Goal: Use online tool/utility: Utilize a website feature to perform a specific function

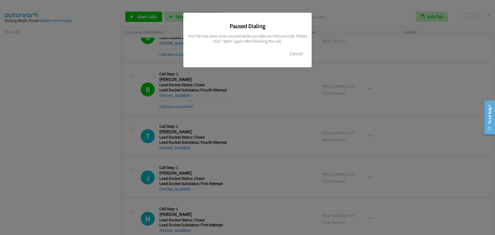
scroll to position [54, 0]
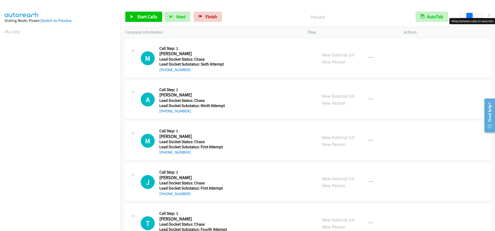
drag, startPoint x: 462, startPoint y: 17, endPoint x: 468, endPoint y: 17, distance: 6.0
click at [468, 17] on span at bounding box center [469, 16] width 6 height 6
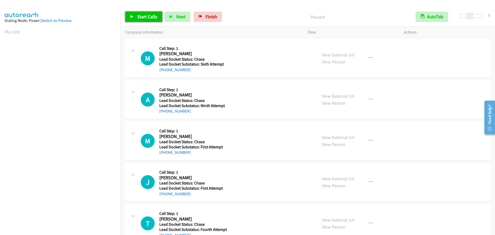
click at [141, 15] on span "Start Calls" at bounding box center [147, 17] width 20 height 6
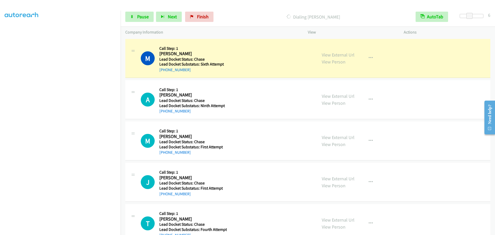
scroll to position [54, 0]
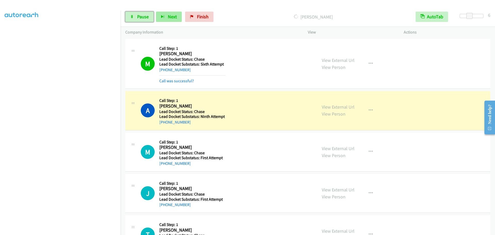
drag, startPoint x: 148, startPoint y: 18, endPoint x: 175, endPoint y: 17, distance: 27.1
click at [148, 18] on span "Pause" at bounding box center [143, 17] width 12 height 6
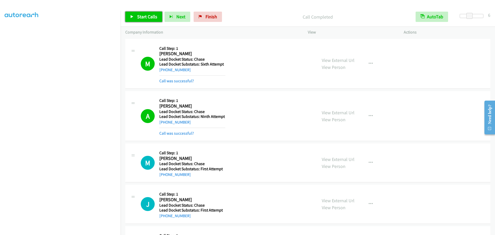
click at [148, 15] on span "Start Calls" at bounding box center [147, 17] width 20 height 6
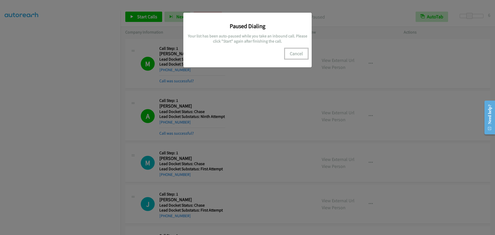
click at [297, 54] on button "Cancel" at bounding box center [296, 53] width 23 height 10
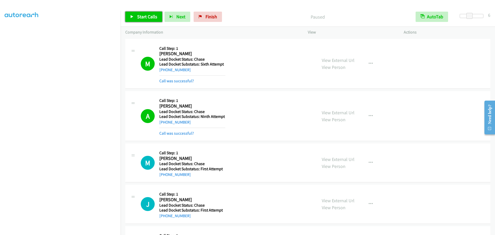
click at [141, 15] on span "Start Calls" at bounding box center [147, 17] width 20 height 6
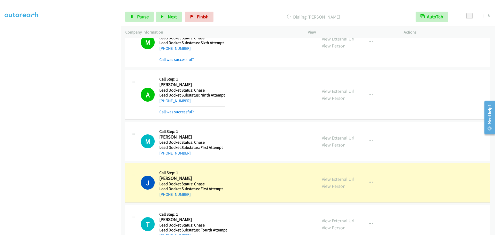
scroll to position [38, 0]
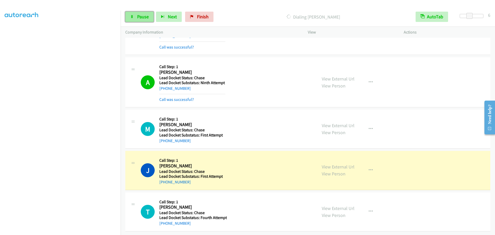
click at [144, 14] on span "Pause" at bounding box center [143, 17] width 12 height 6
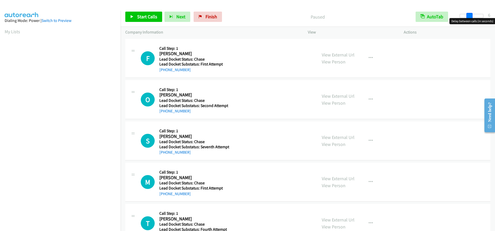
drag, startPoint x: 462, startPoint y: 16, endPoint x: 471, endPoint y: 16, distance: 9.8
click at [471, 16] on span at bounding box center [469, 16] width 6 height 6
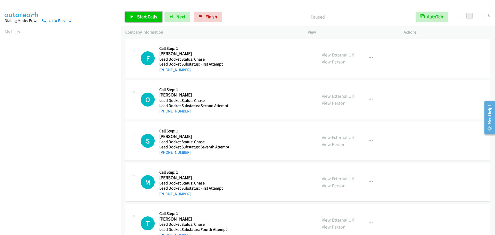
click at [139, 15] on span "Start Calls" at bounding box center [147, 17] width 20 height 6
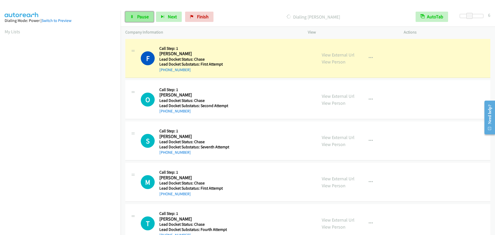
click at [144, 18] on span "Pause" at bounding box center [143, 17] width 12 height 6
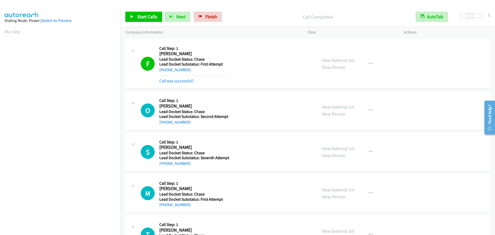
scroll to position [54, 0]
click at [145, 19] on span "Start Calls" at bounding box center [147, 17] width 20 height 6
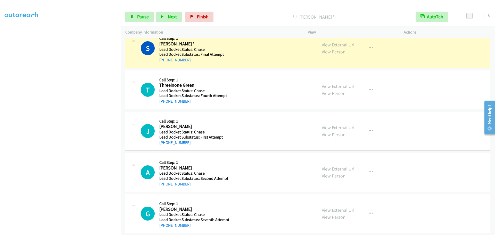
scroll to position [298, 0]
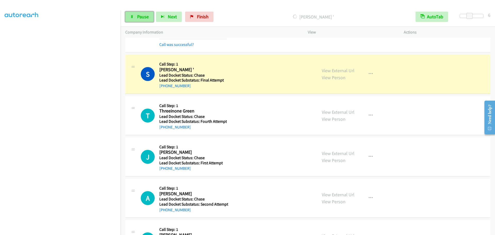
click at [147, 15] on span "Pause" at bounding box center [143, 17] width 12 height 6
